Goal: Task Accomplishment & Management: Manage account settings

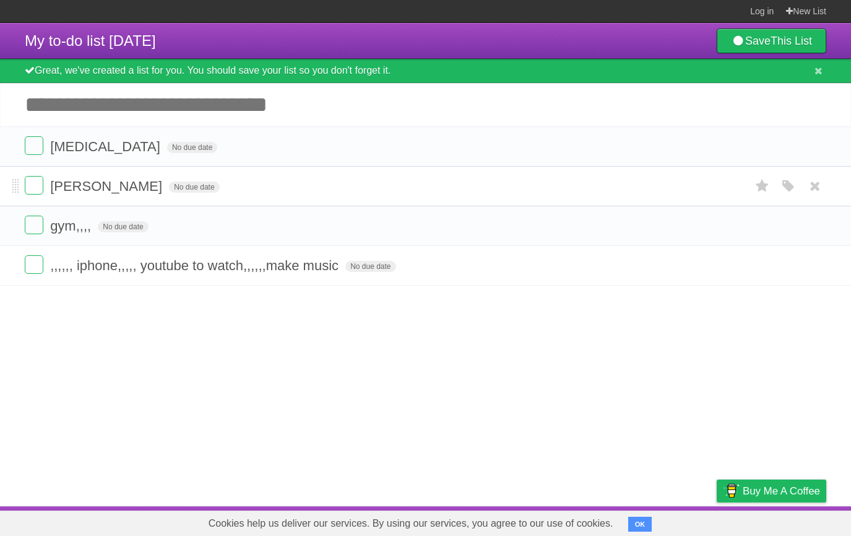
click at [76, 190] on span "[PERSON_NAME]" at bounding box center [107, 185] width 115 height 15
click at [76, 190] on input "**********" at bounding box center [91, 187] width 83 height 16
click at [124, 348] on article "My to-do list [DATE] Save This List Great, we've created a list for you. You sh…" at bounding box center [425, 264] width 851 height 483
click at [55, 193] on span "-" at bounding box center [53, 185] width 7 height 15
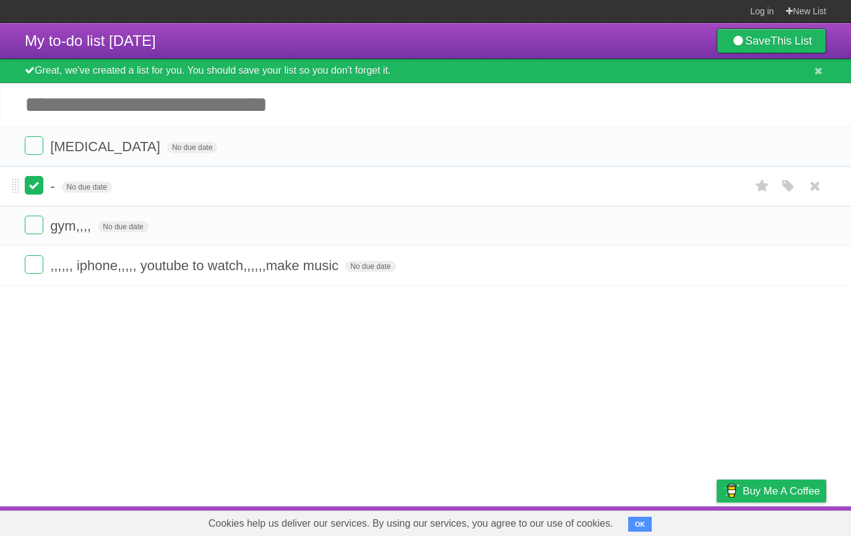
click at [34, 194] on label at bounding box center [34, 185] width 19 height 19
click at [41, 341] on article "My to-do list [DATE] Save This List Great, we've created a list for you. You sh…" at bounding box center [425, 264] width 851 height 483
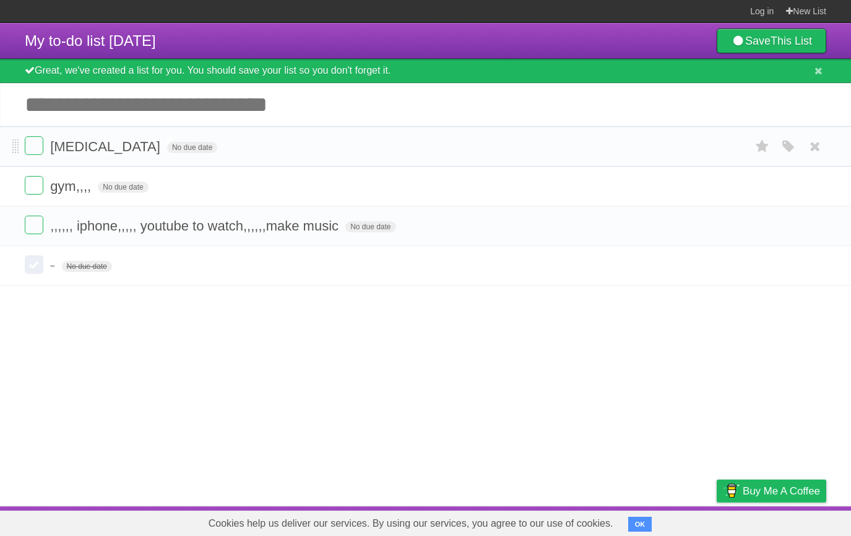
click at [80, 151] on span "[MEDICAL_DATA]" at bounding box center [106, 146] width 113 height 15
click at [80, 151] on input "**********" at bounding box center [84, 147] width 69 height 16
click at [175, 401] on article "My to-do list [DATE] Save This List Great, we've created a list for you. You sh…" at bounding box center [425, 264] width 851 height 483
click at [37, 149] on label at bounding box center [34, 145] width 19 height 19
click at [225, 389] on article "My to-do list [DATE] Save This List Great, we've created a list for you. You sh…" at bounding box center [425, 264] width 851 height 483
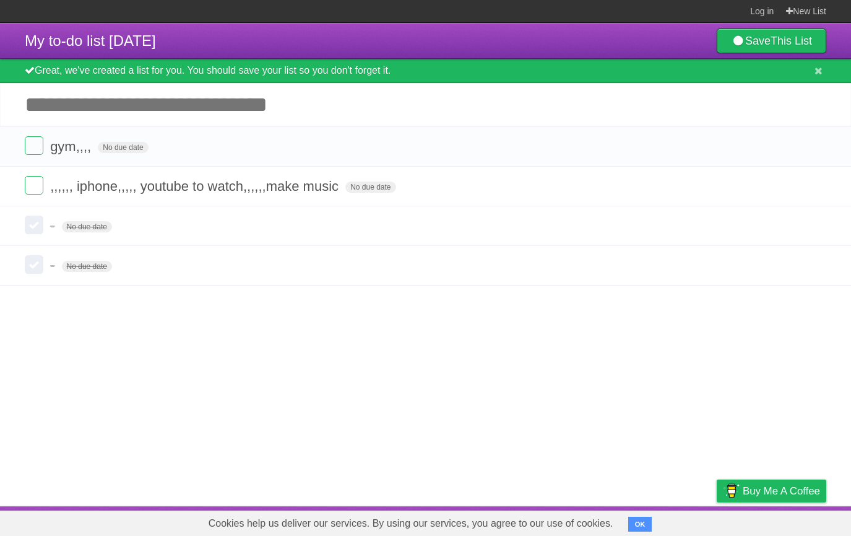
click at [629, 523] on button "OK" at bounding box center [641, 523] width 24 height 15
